Goal: Find specific page/section: Find specific page/section

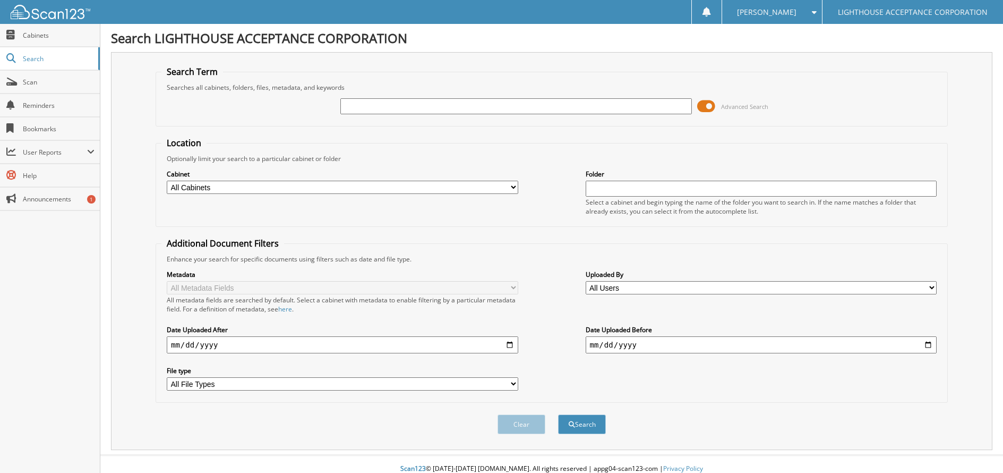
click at [709, 108] on span at bounding box center [706, 106] width 18 height 16
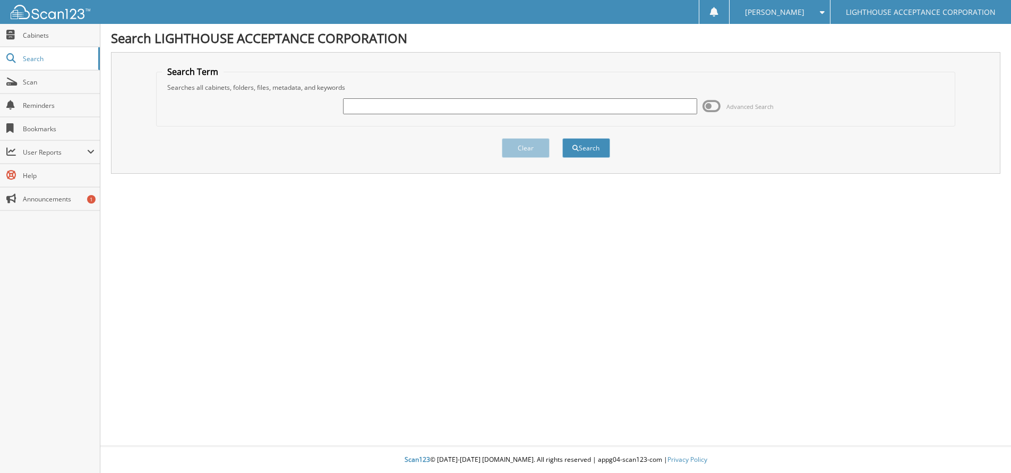
click at [407, 108] on input "text" at bounding box center [520, 106] width 355 height 16
type input "9755"
click at [592, 148] on button "Search" at bounding box center [587, 148] width 48 height 20
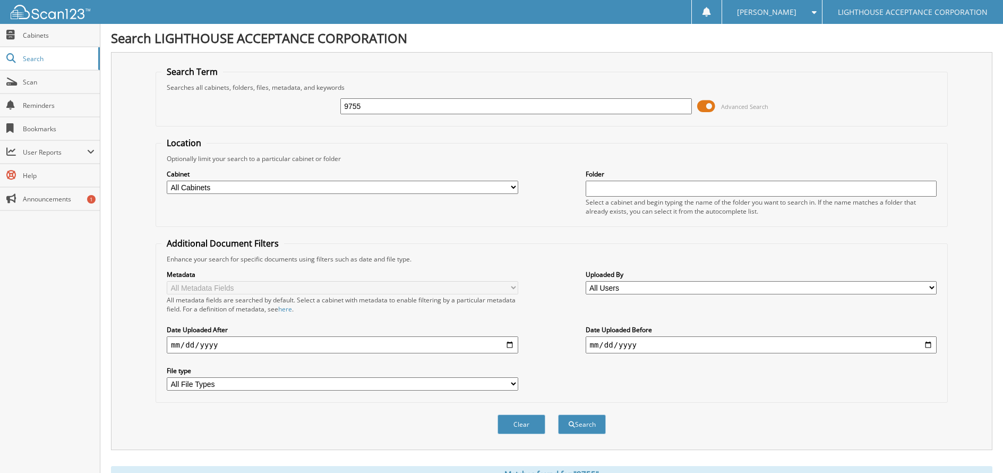
click at [707, 107] on span at bounding box center [706, 106] width 18 height 16
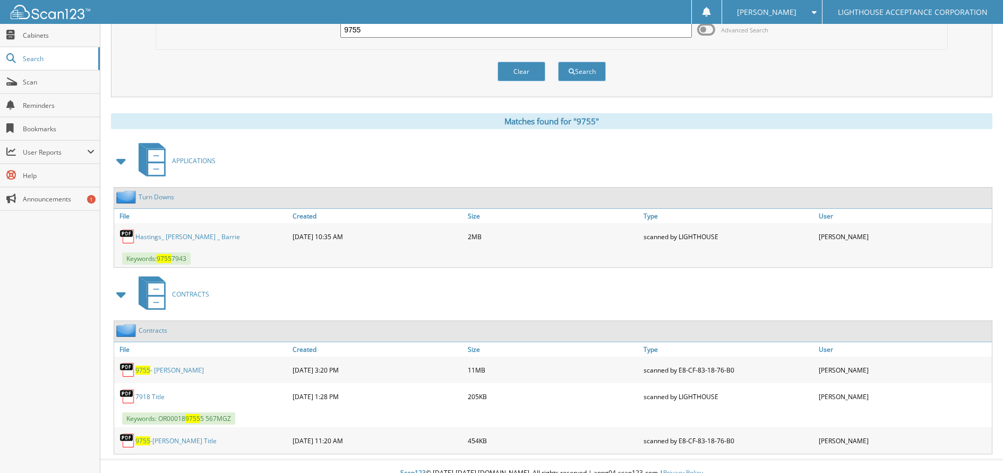
scroll to position [90, 0]
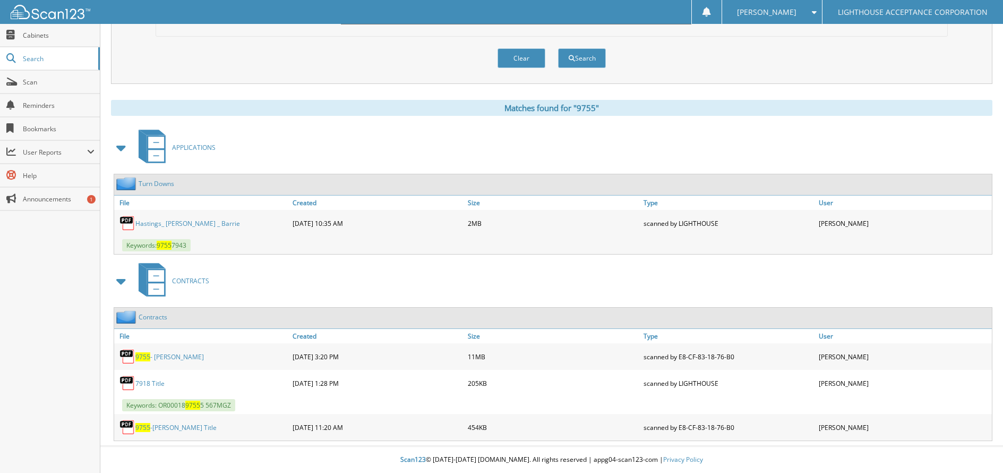
click at [161, 357] on link "9755 - [PERSON_NAME]" at bounding box center [169, 356] width 69 height 9
click at [161, 356] on link "9755 - [PERSON_NAME]" at bounding box center [169, 356] width 69 height 9
